Goal: Check status: Check status

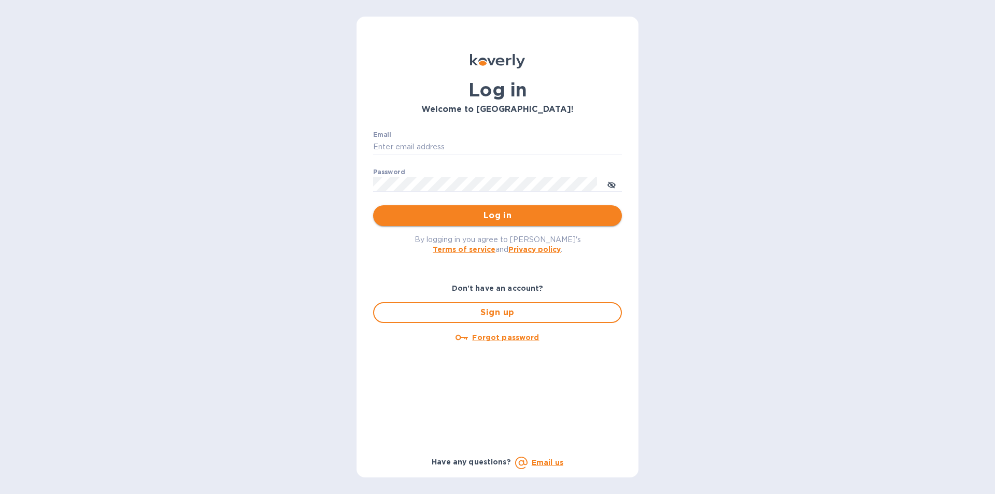
type input "[PERSON_NAME][EMAIL_ADDRESS][DOMAIN_NAME]"
drag, startPoint x: 418, startPoint y: 218, endPoint x: 232, endPoint y: 258, distance: 190.9
click at [417, 218] on span "Log in" at bounding box center [498, 215] width 232 height 12
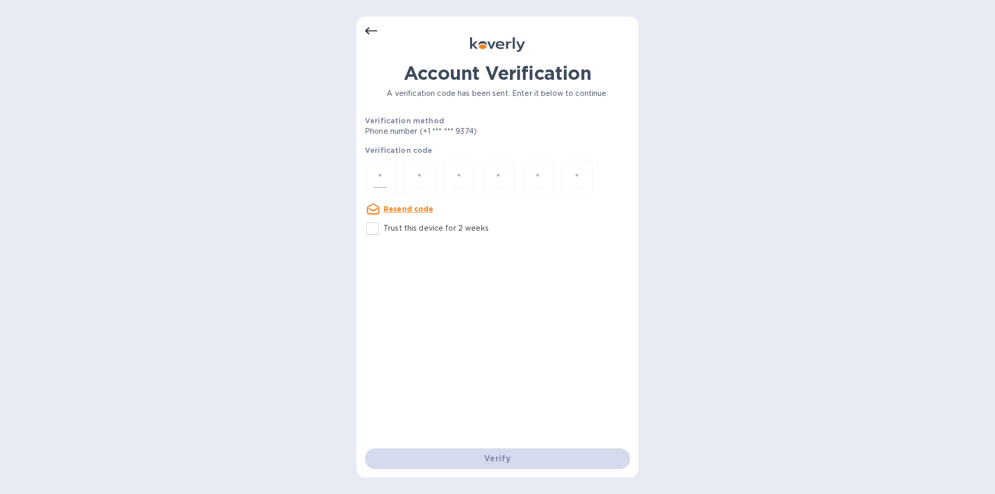
click at [387, 172] on input "number" at bounding box center [380, 178] width 13 height 19
click at [380, 172] on input "number" at bounding box center [380, 178] width 13 height 19
type input "2"
type input "6"
type input "2"
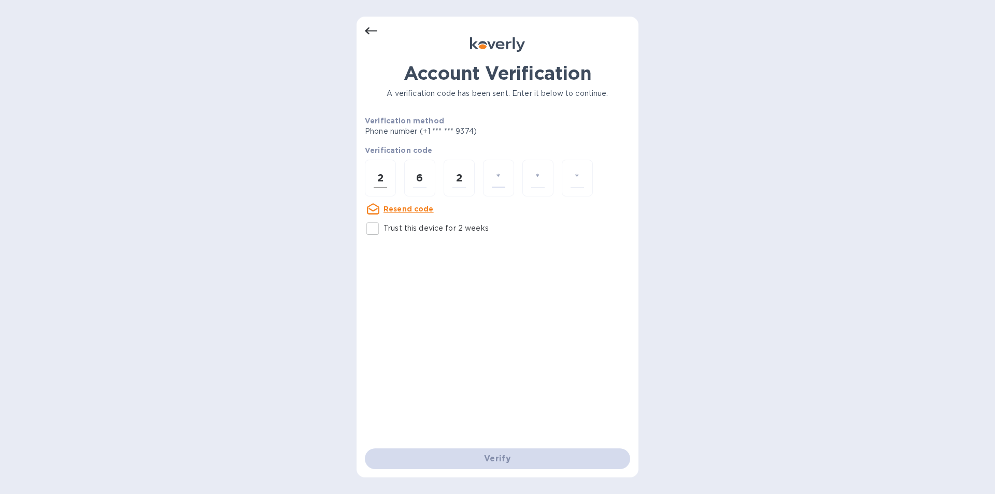
type input "9"
type input "4"
type input "2"
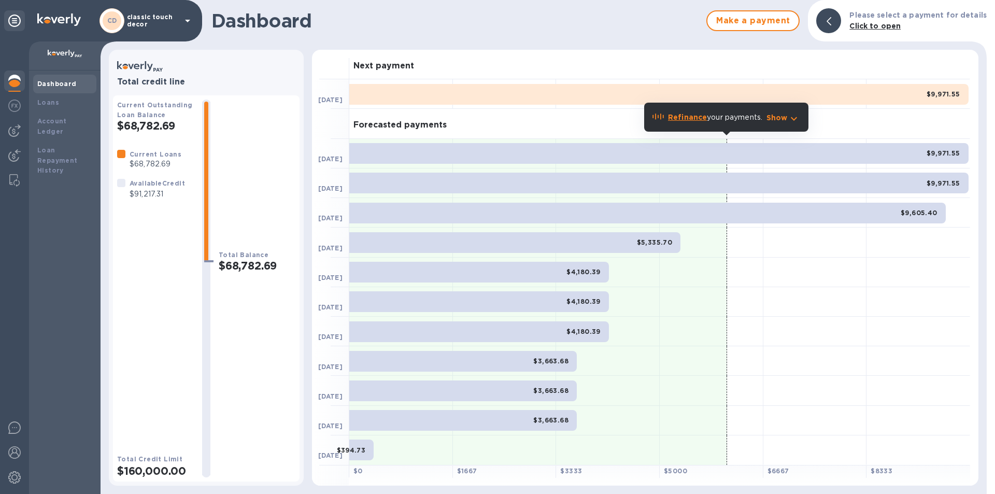
click at [172, 18] on p "classic touch decor" at bounding box center [153, 20] width 52 height 15
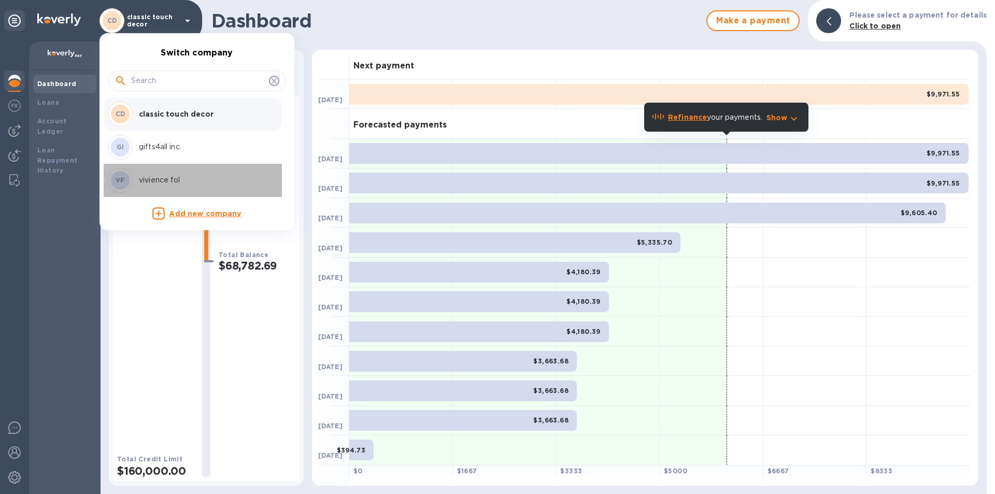
click at [159, 182] on p "vivience fol" at bounding box center [204, 180] width 131 height 11
